Goal: Information Seeking & Learning: Learn about a topic

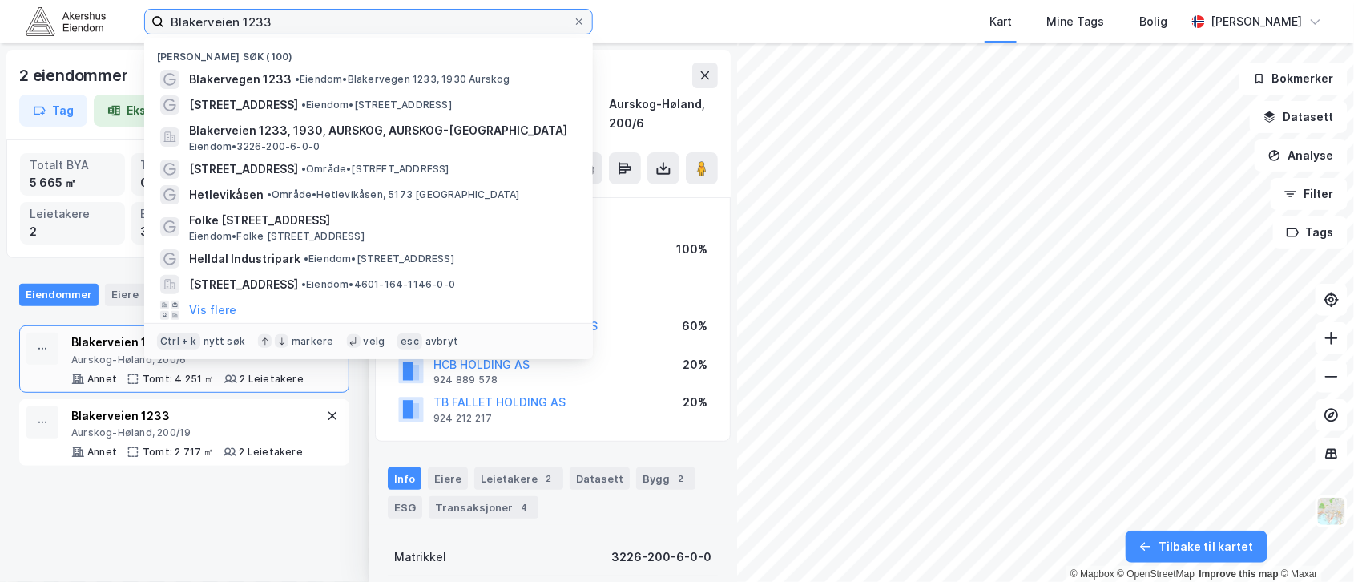
drag, startPoint x: 285, startPoint y: 21, endPoint x: 119, endPoint y: 8, distance: 167.1
click at [119, 8] on div "Blakerveien 1233 Nylige søk (100) Blakervegen 1233 • [PERSON_NAME] 1233, 1930 A…" at bounding box center [677, 21] width 1354 height 43
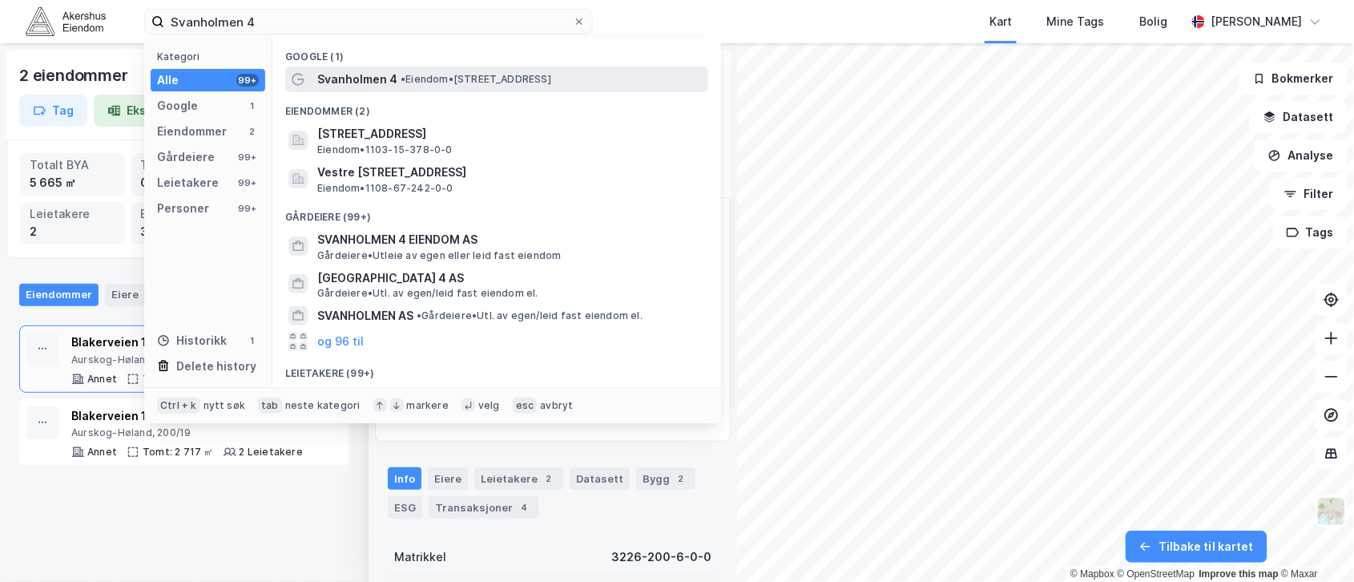
click at [355, 73] on span "Svanholmen 4" at bounding box center [357, 79] width 80 height 19
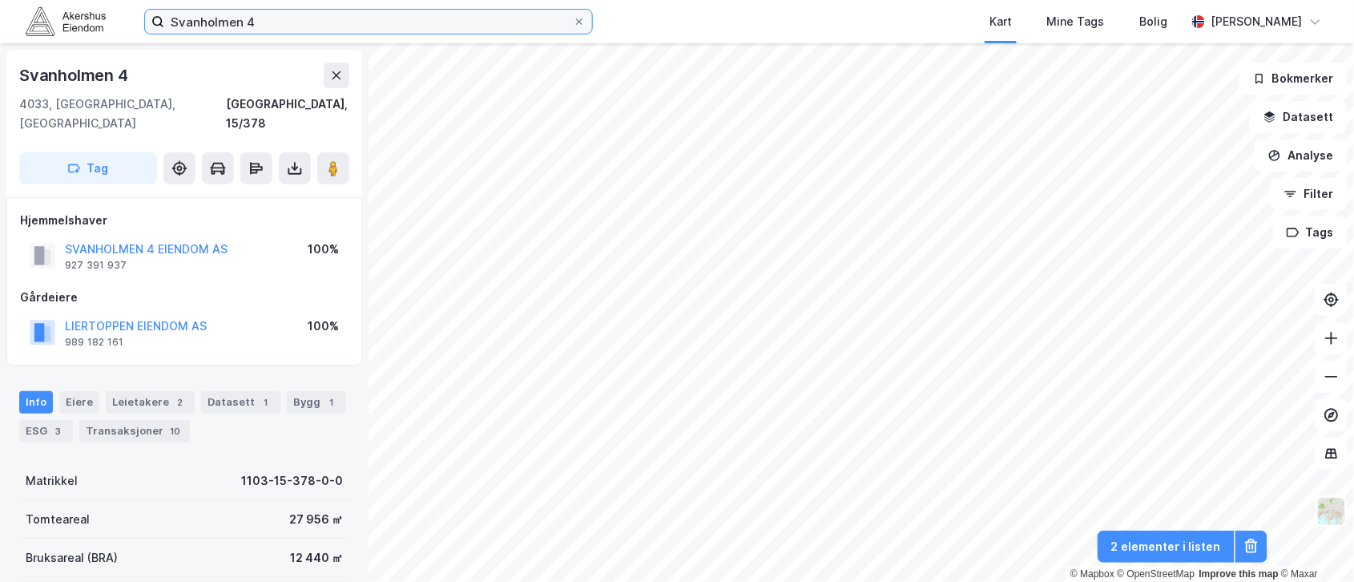
click at [215, 13] on input "Svanholmen 4" at bounding box center [368, 22] width 409 height 24
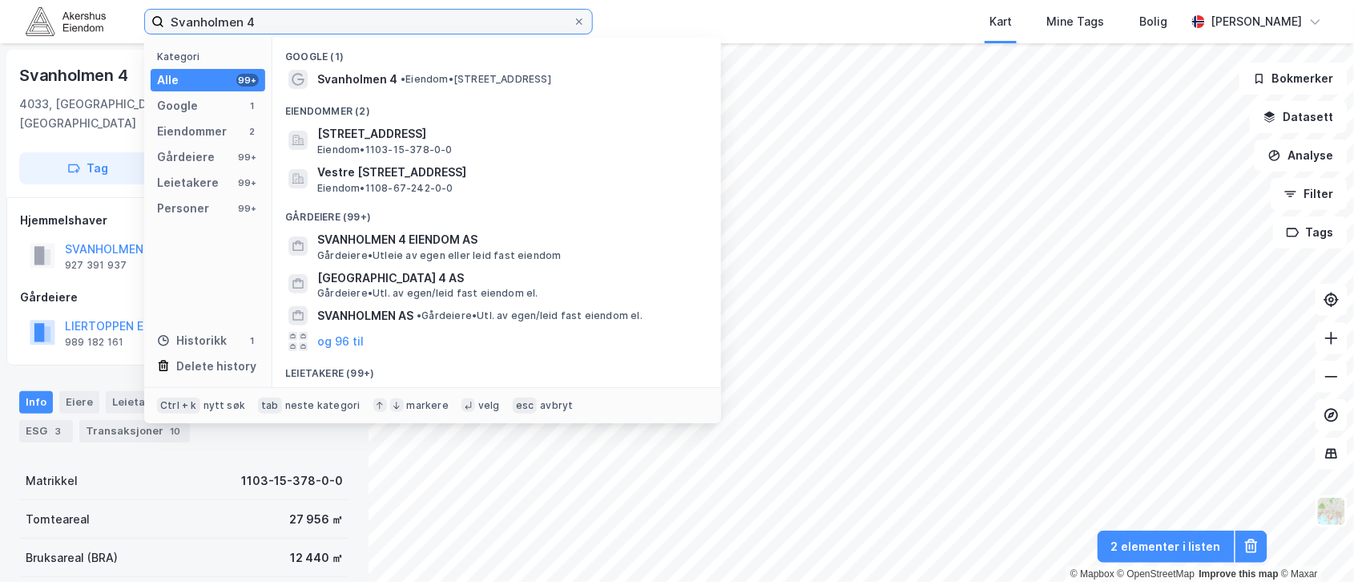
click at [215, 13] on input "Svanholmen 4" at bounding box center [368, 22] width 409 height 24
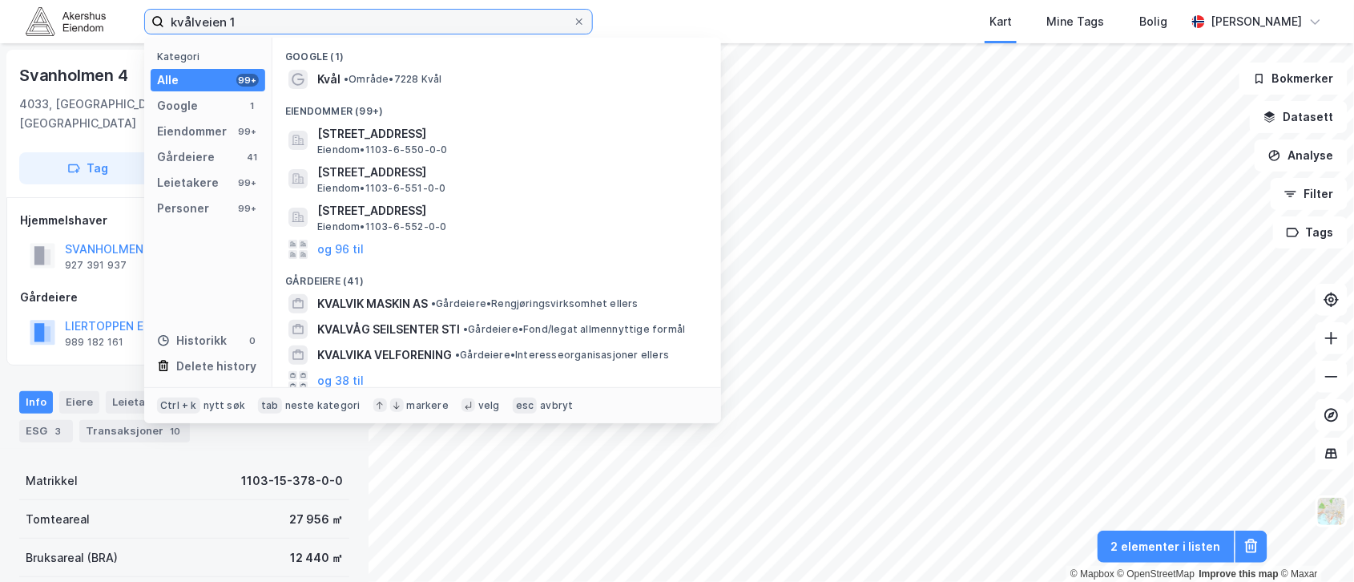
type input "kvålveien 1"
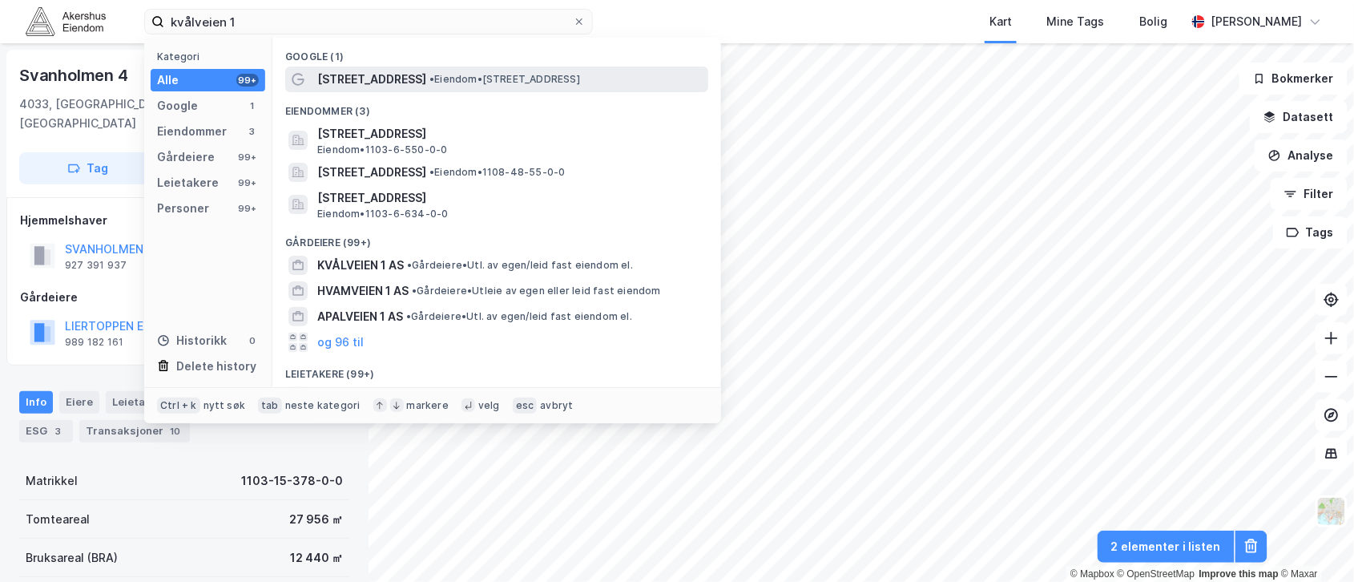
click at [474, 83] on span "• Eiendom • [STREET_ADDRESS]" at bounding box center [504, 79] width 151 height 13
